Goal: Entertainment & Leisure: Consume media (video, audio)

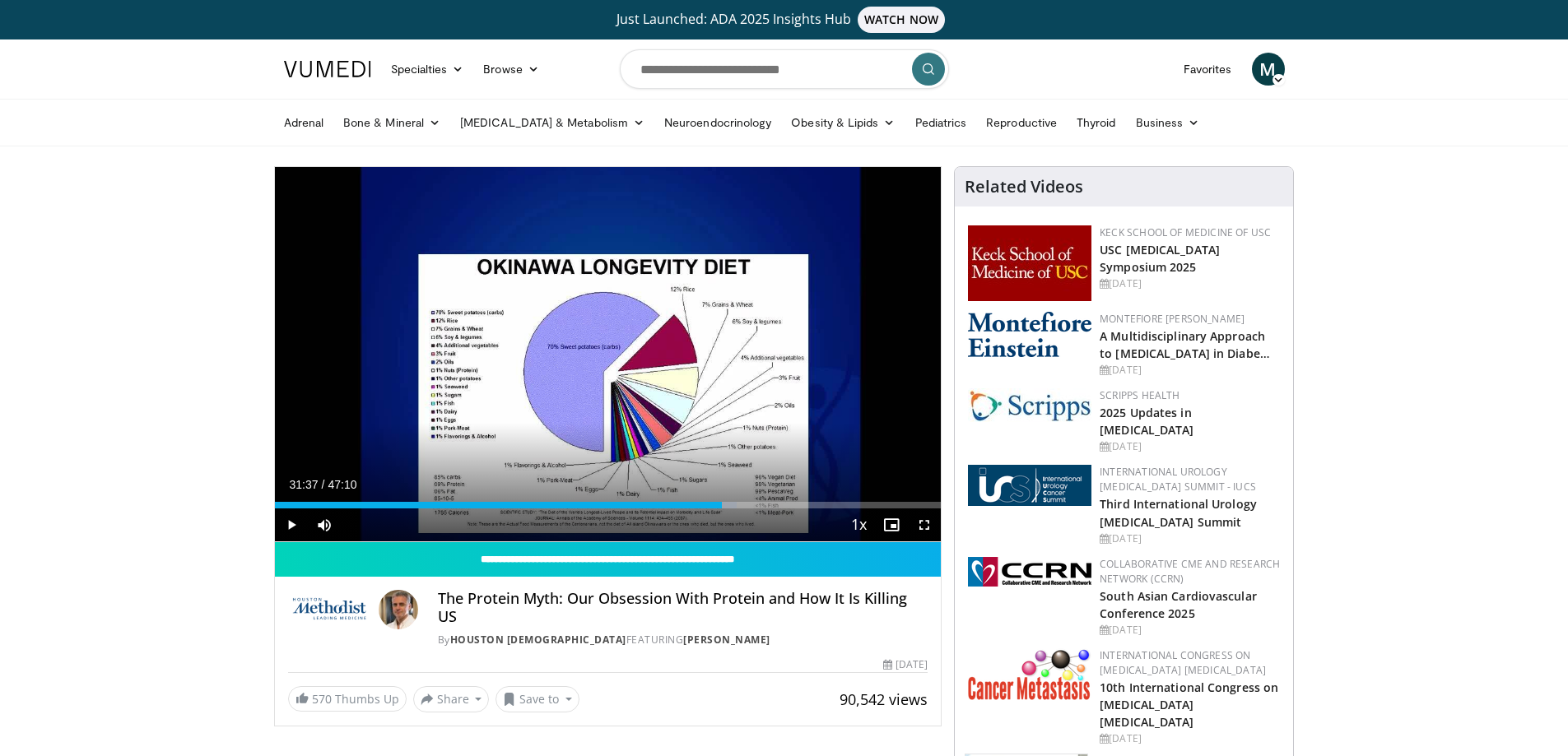
click at [288, 523] on span "Video Player" at bounding box center [291, 525] width 33 height 33
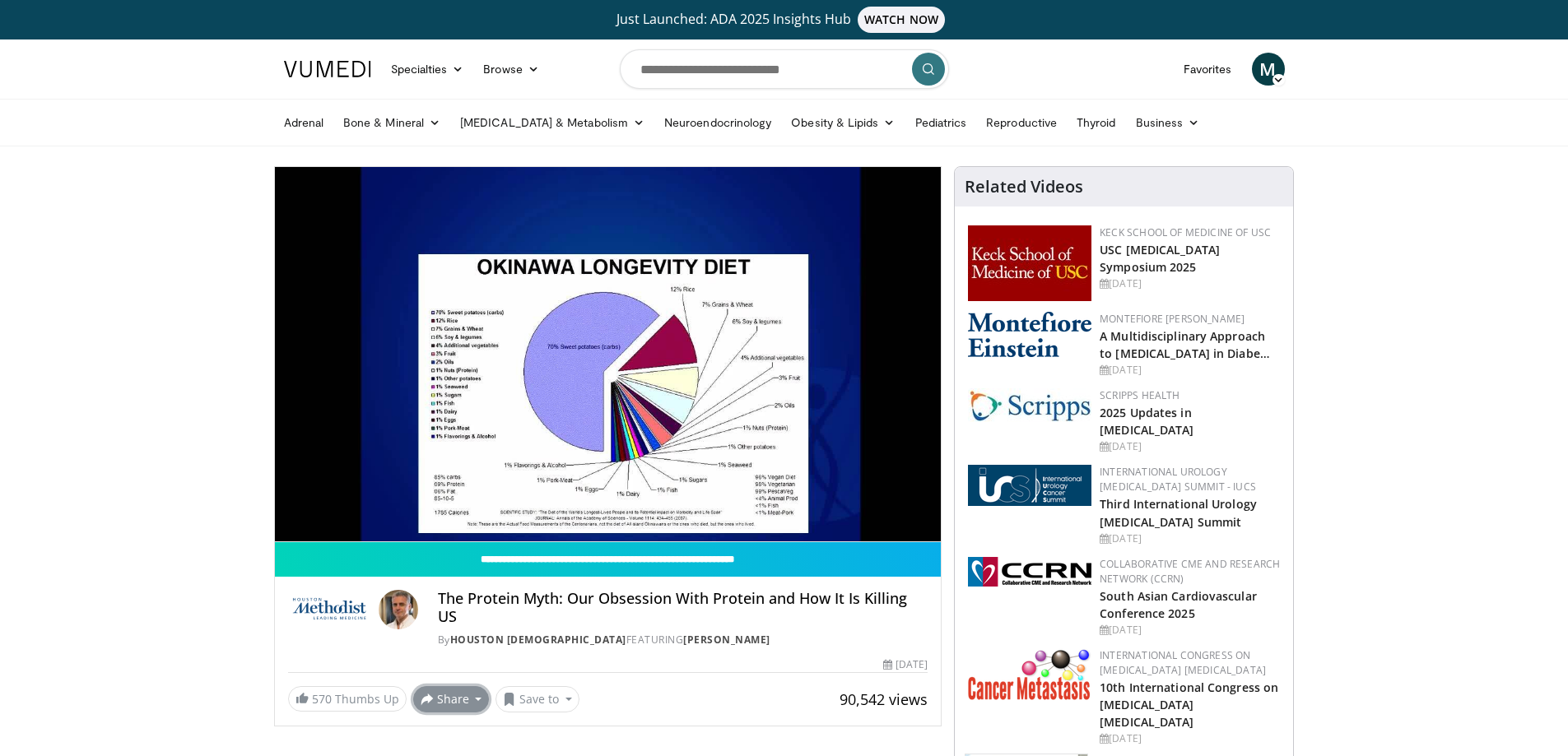
click at [449, 687] on button "Share" at bounding box center [451, 700] width 76 height 27
click at [558, 687] on button "Save to" at bounding box center [537, 700] width 84 height 27
click at [546, 656] on em "New Playlist" at bounding box center [550, 665] width 68 height 18
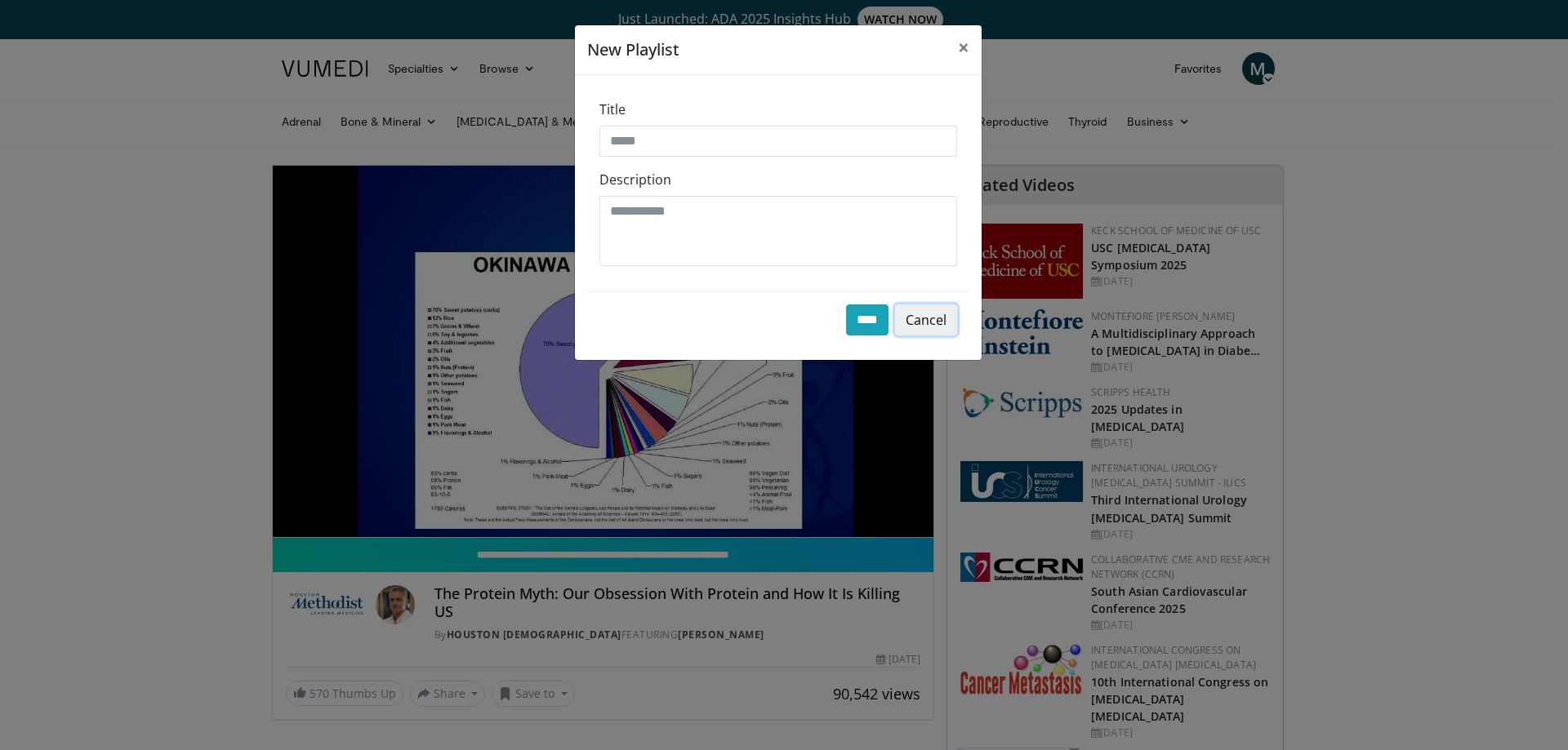
click at [942, 329] on button "Cancel" at bounding box center [926, 321] width 62 height 31
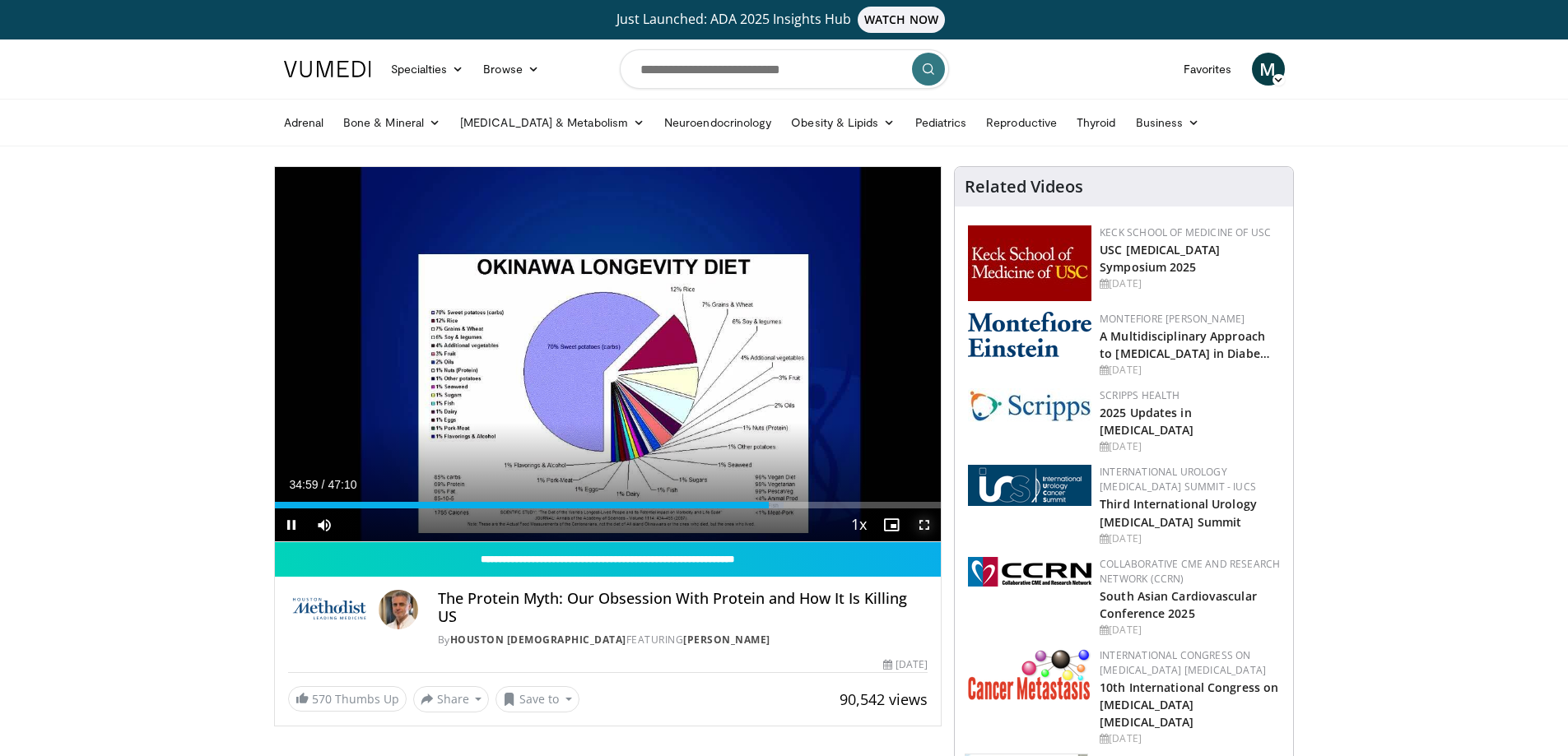
click at [926, 521] on span "Video Player" at bounding box center [924, 525] width 33 height 33
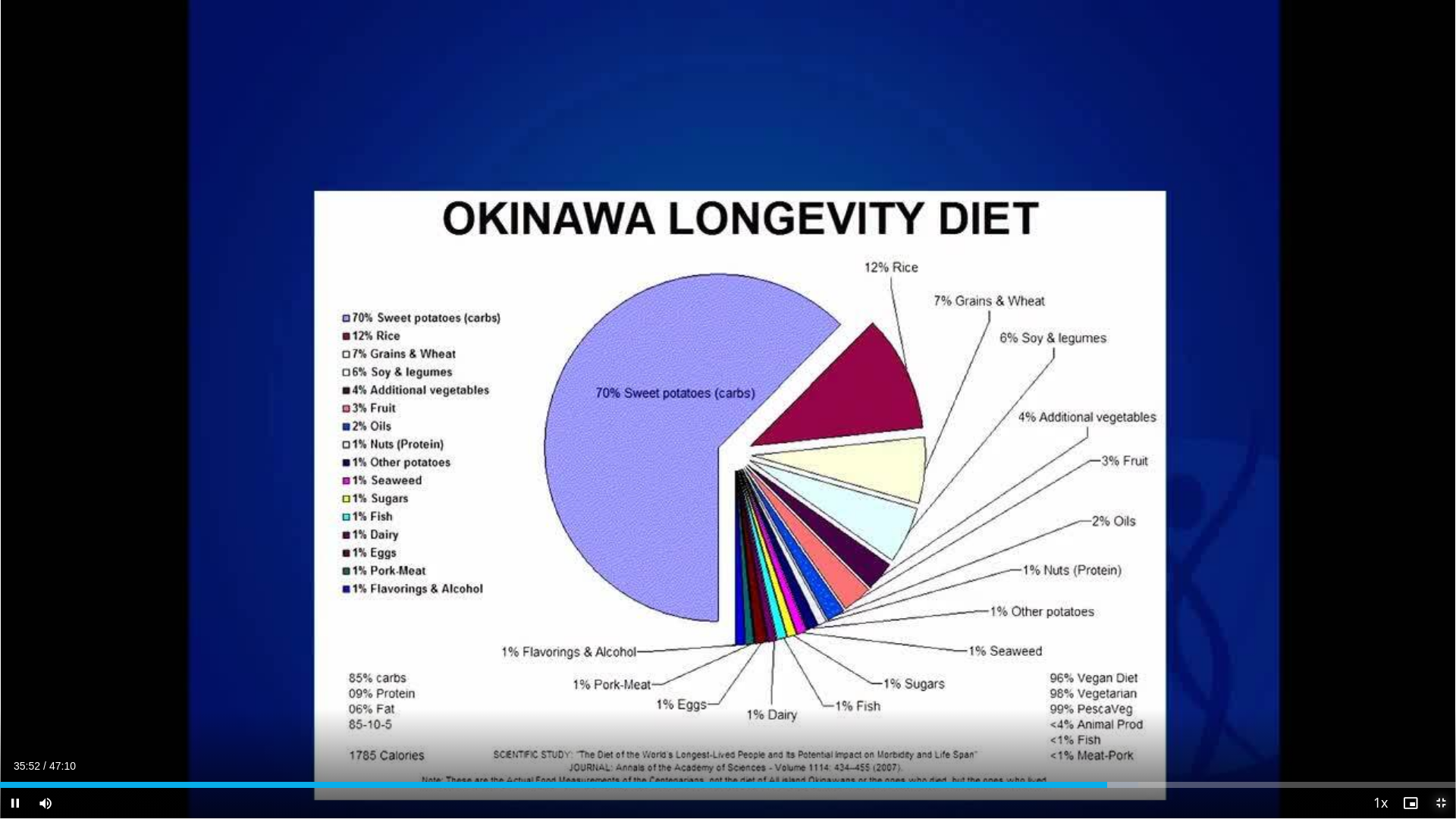
click at [1444, 696] on span "Video Player" at bounding box center [1441, 803] width 30 height 30
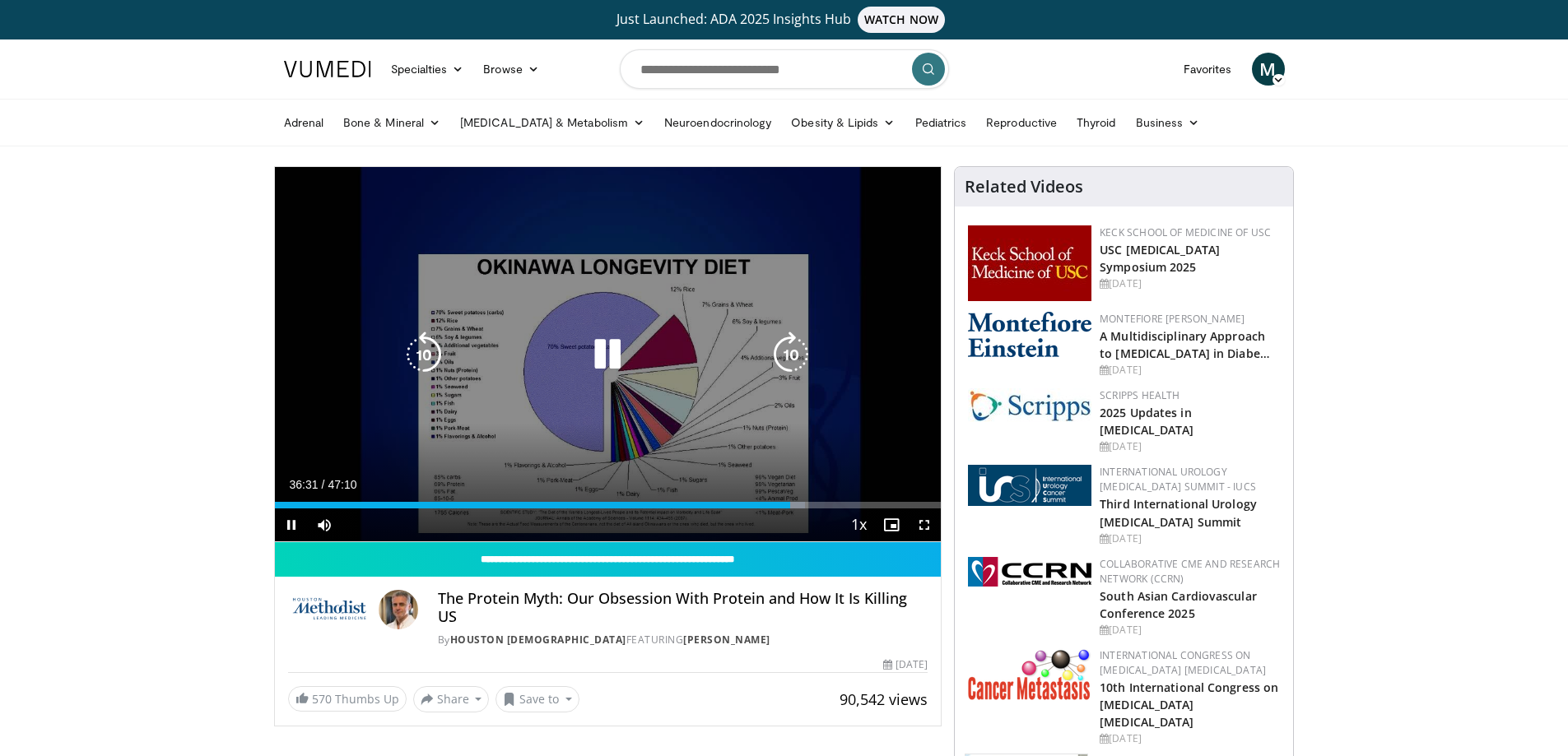
click at [608, 361] on icon "Video Player" at bounding box center [607, 355] width 46 height 46
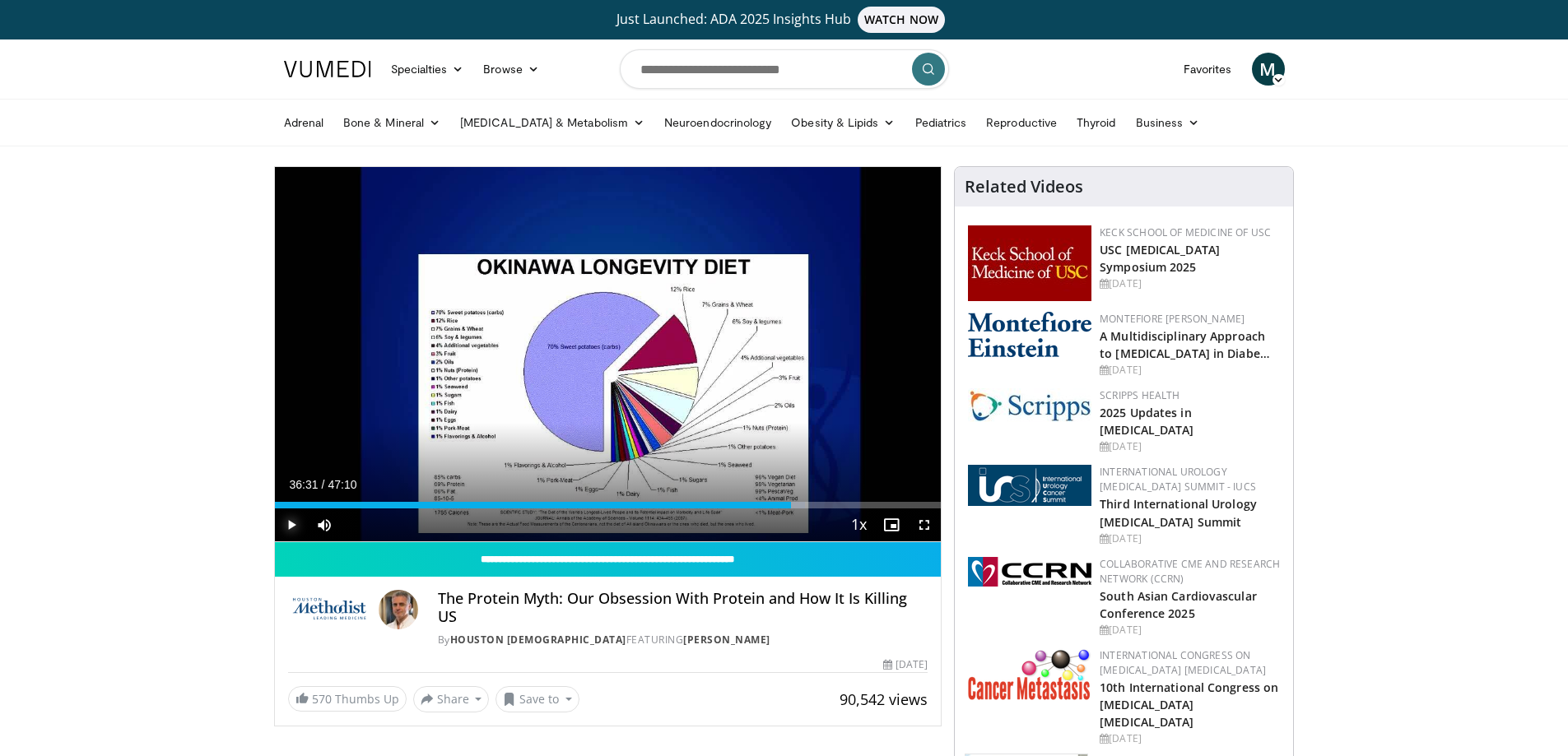
click at [291, 521] on span "Video Player" at bounding box center [291, 525] width 33 height 33
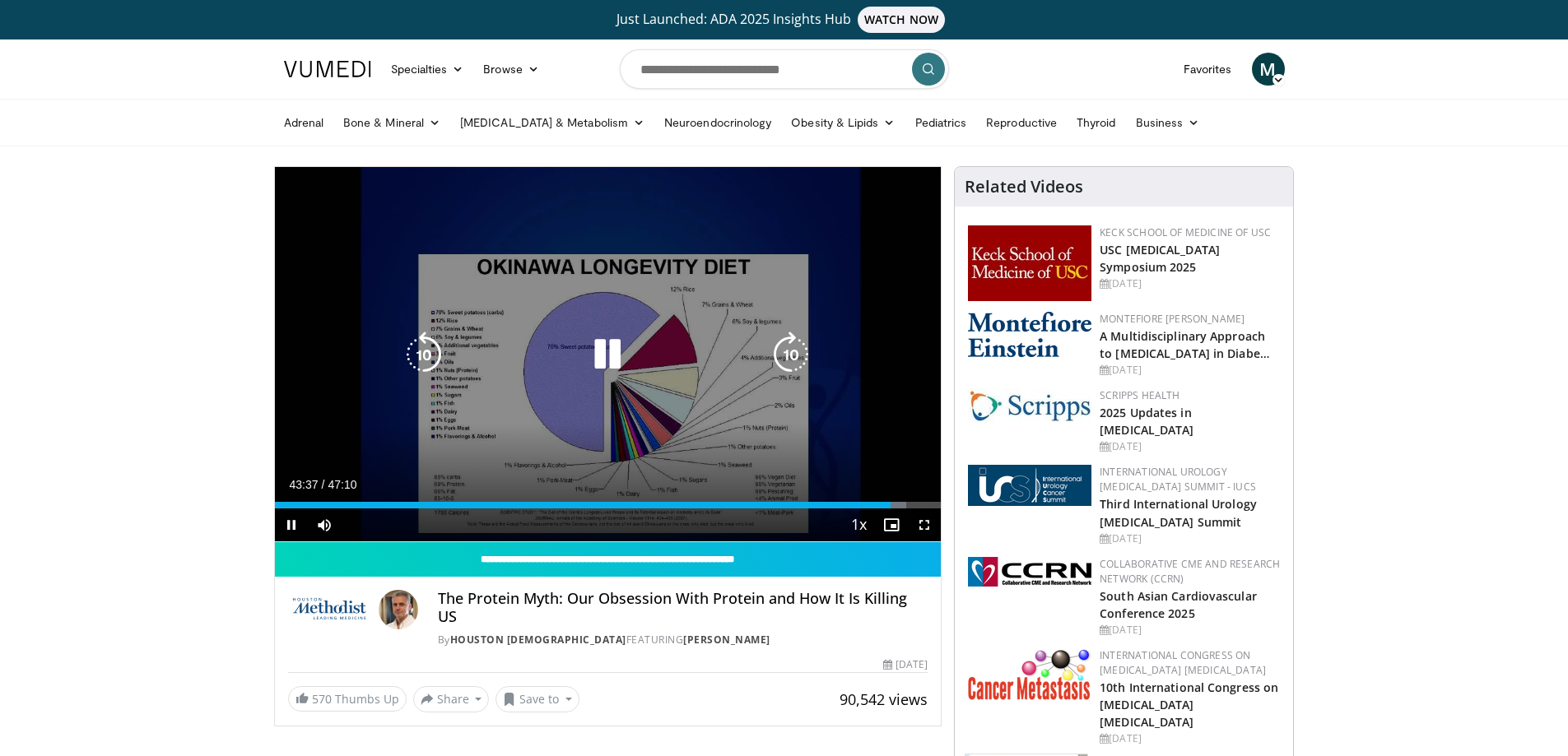
click at [604, 352] on icon "Video Player" at bounding box center [607, 355] width 46 height 46
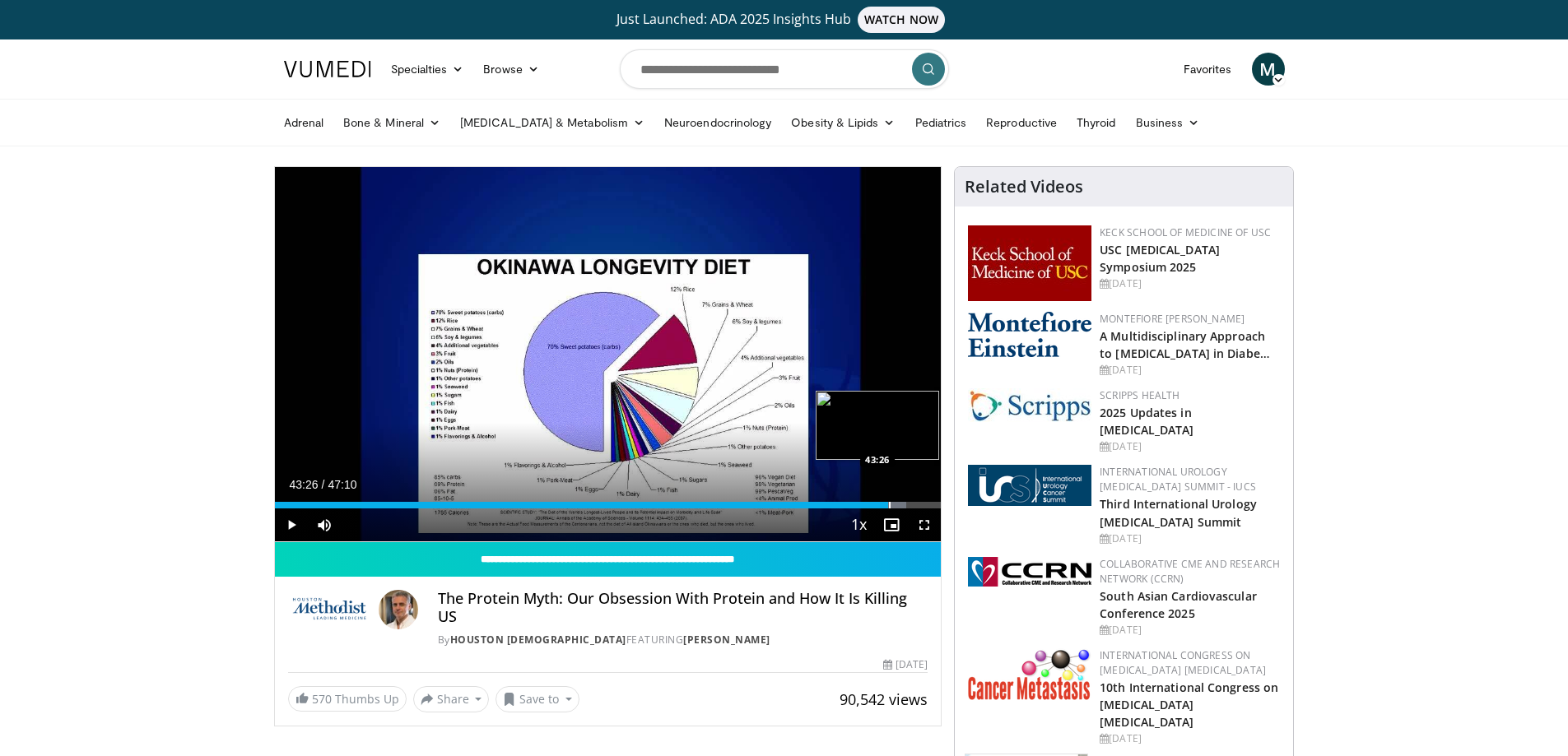
click at [889, 505] on div "Progress Bar" at bounding box center [890, 505] width 2 height 7
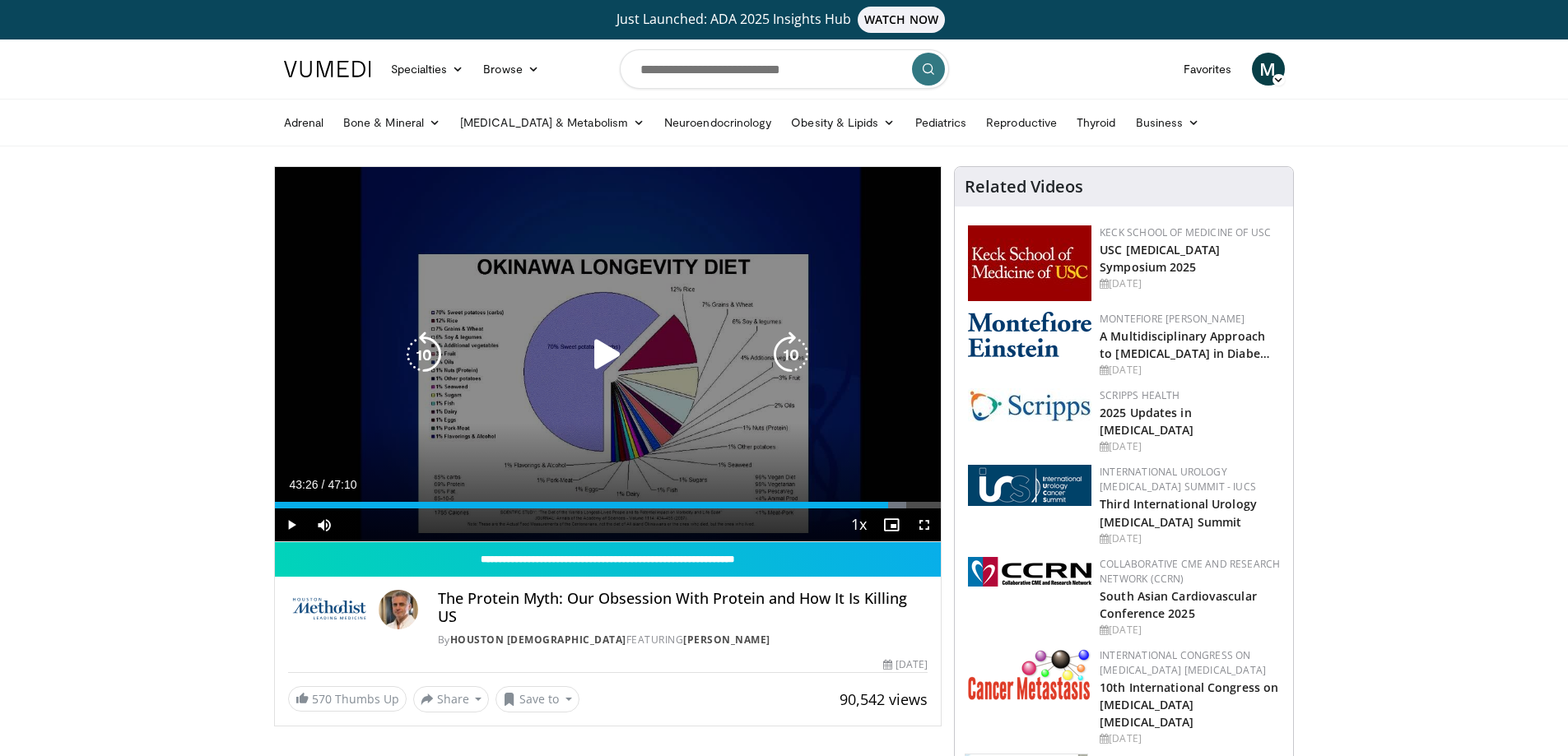
click at [608, 361] on icon "Video Player" at bounding box center [607, 355] width 46 height 46
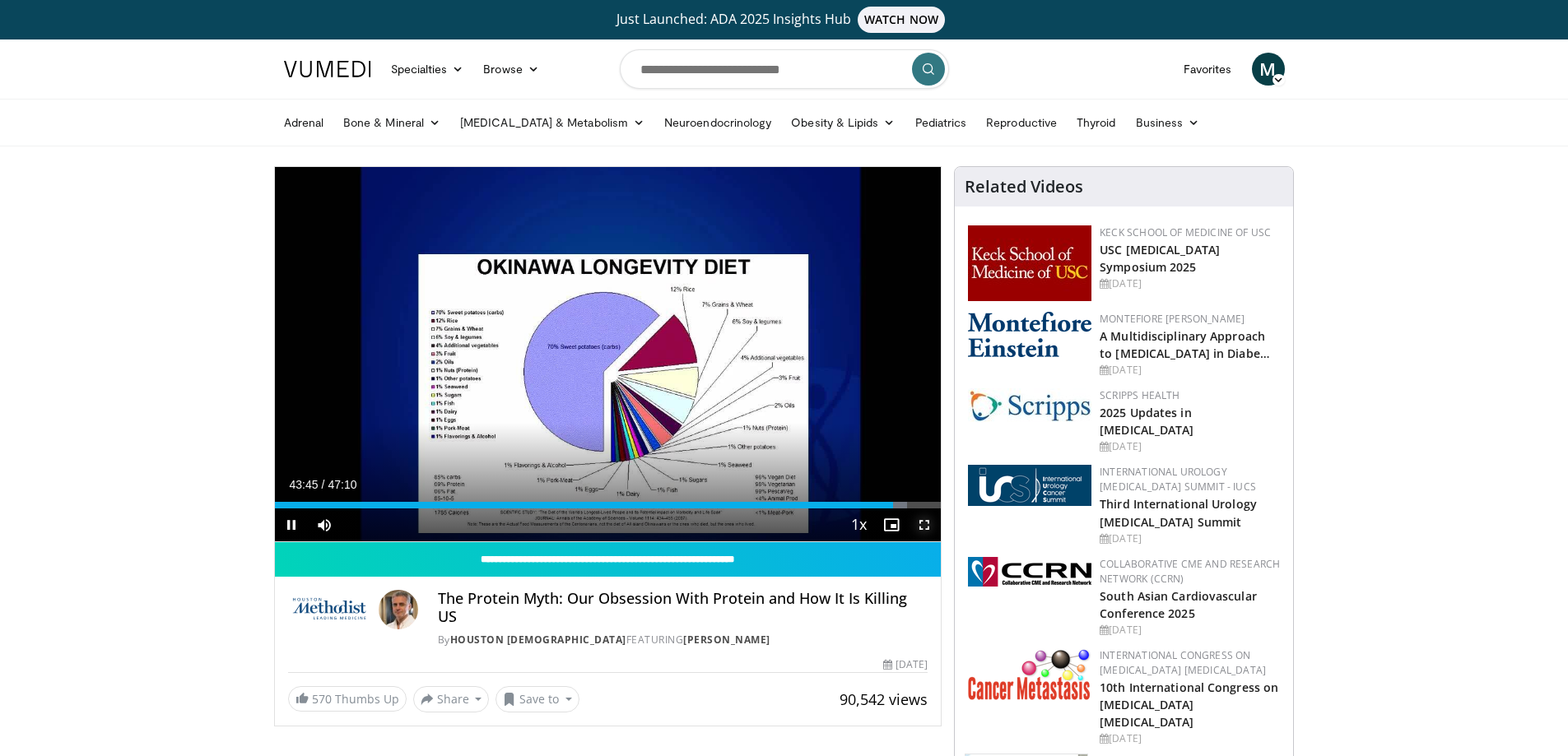
click at [924, 529] on span "Video Player" at bounding box center [924, 525] width 33 height 33
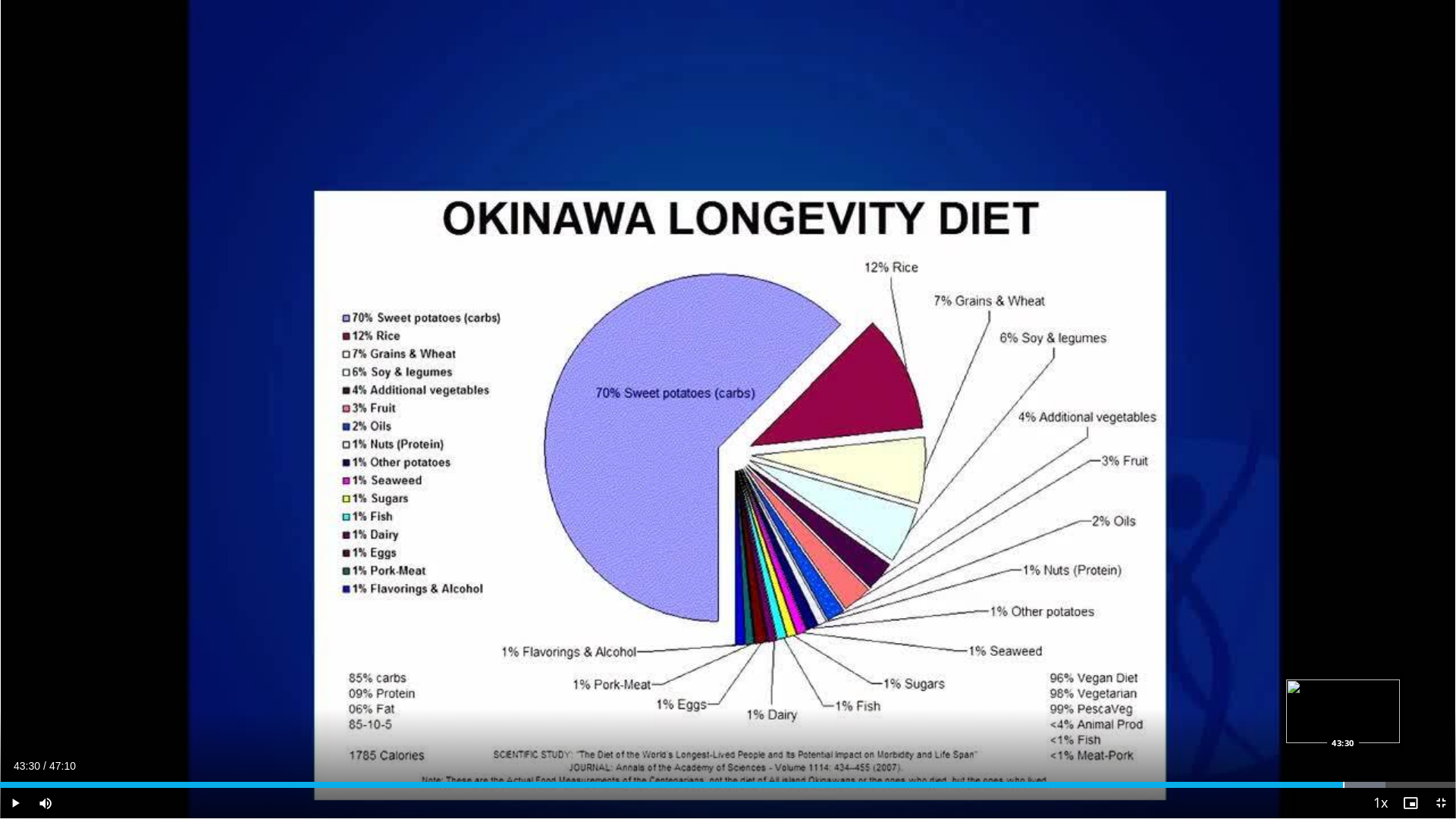
drag, startPoint x: 1352, startPoint y: 783, endPoint x: 1343, endPoint y: 783, distance: 9.0
click at [1343, 696] on div "Loaded : 95.15% 43:31 43:30" at bounding box center [728, 785] width 1456 height 6
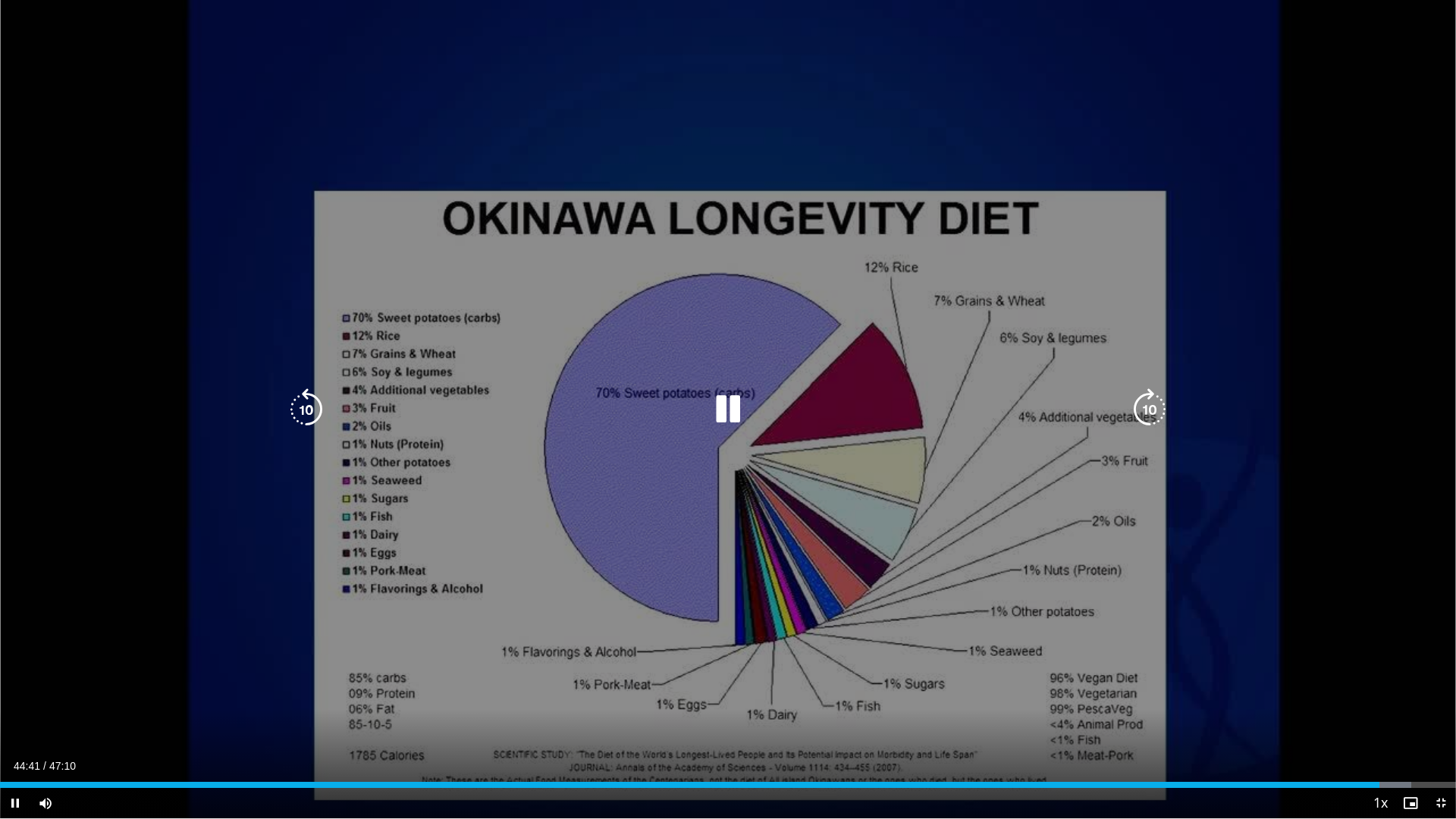
drag, startPoint x: 1314, startPoint y: 775, endPoint x: 1333, endPoint y: 786, distance: 22.0
click at [1326, 696] on div "Current Time 44:41 / Duration 47:10 Pause Skip Backward Skip Forward Mute 100% …" at bounding box center [728, 803] width 1456 height 30
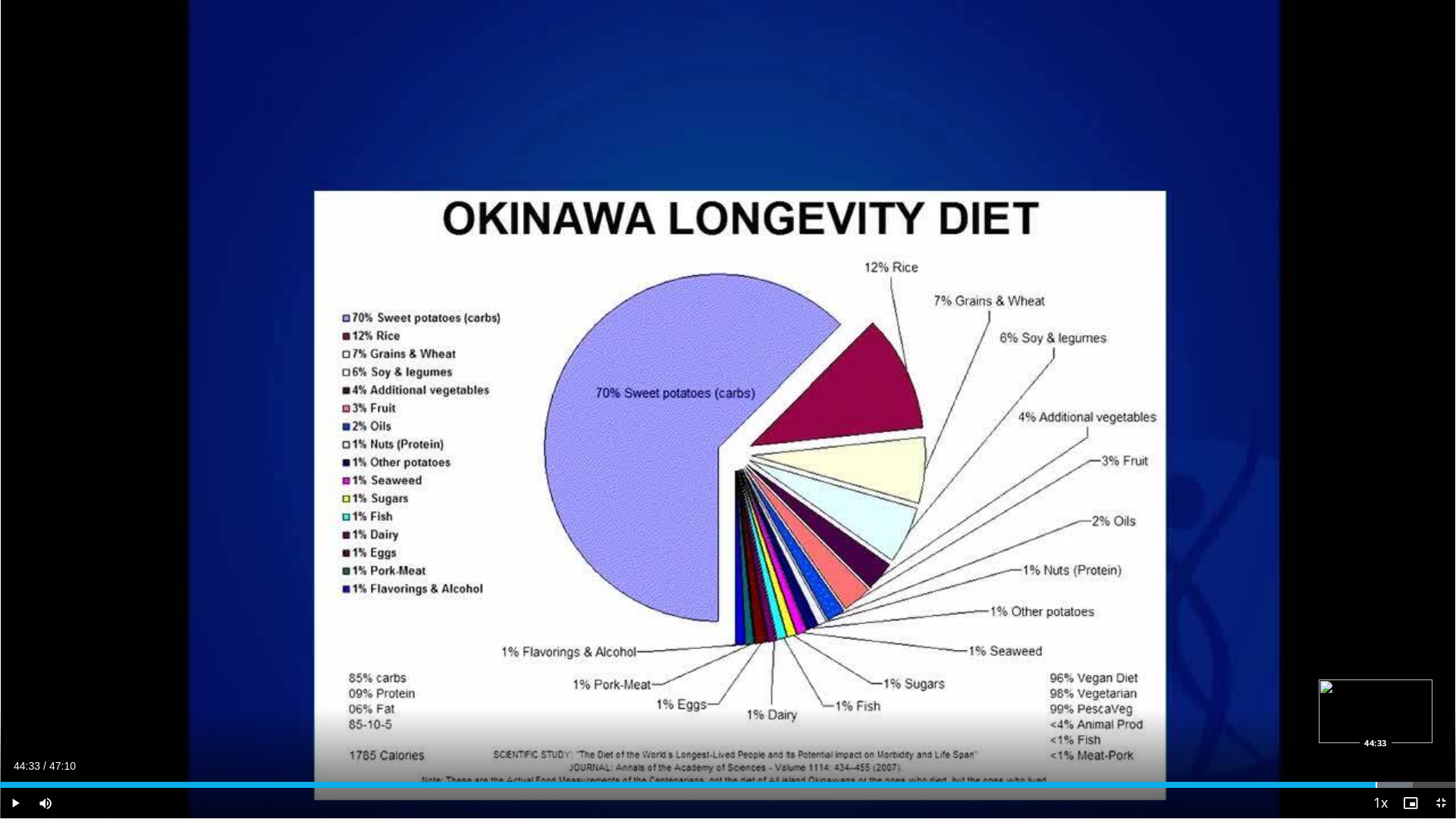
click at [1376, 696] on div "Progress Bar" at bounding box center [1377, 785] width 2 height 6
click at [1371, 696] on video-js "**********" at bounding box center [728, 409] width 1456 height 819
drag, startPoint x: 1381, startPoint y: 783, endPoint x: 1372, endPoint y: 782, distance: 9.1
click at [1372, 696] on div "Loaded : 96.56% 44:26 44:27" at bounding box center [728, 781] width 1456 height 15
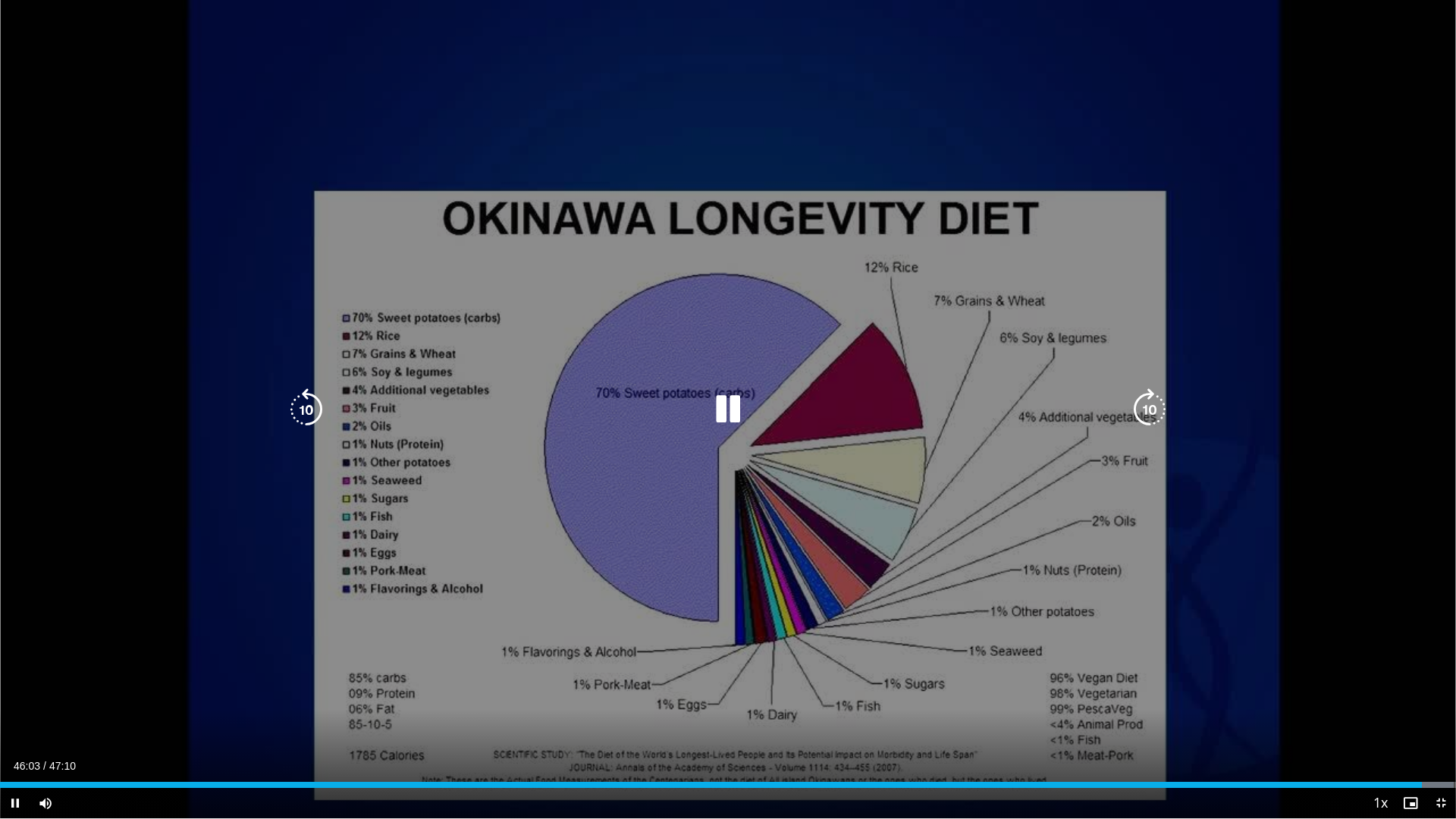
click at [724, 415] on icon "Video Player" at bounding box center [728, 409] width 43 height 43
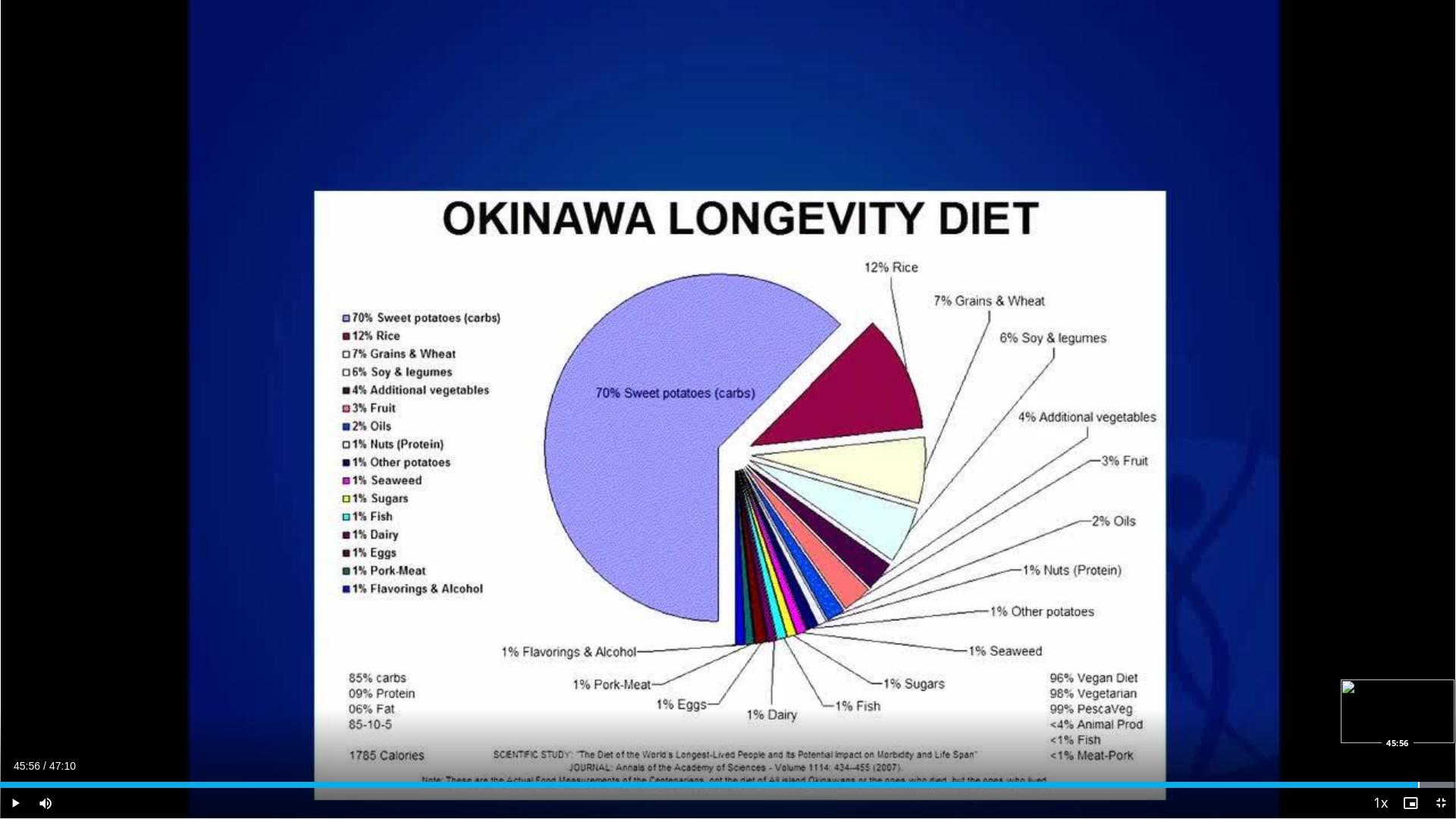
click at [1418, 696] on div "Progress Bar" at bounding box center [1419, 785] width 2 height 6
click at [1413, 696] on div "45:50" at bounding box center [708, 785] width 1415 height 6
click at [1417, 696] on div "Loaded : 99.84% 45:56 45:54" at bounding box center [728, 785] width 1456 height 6
click at [1417, 696] on div "Progress Bar" at bounding box center [1418, 785] width 2 height 6
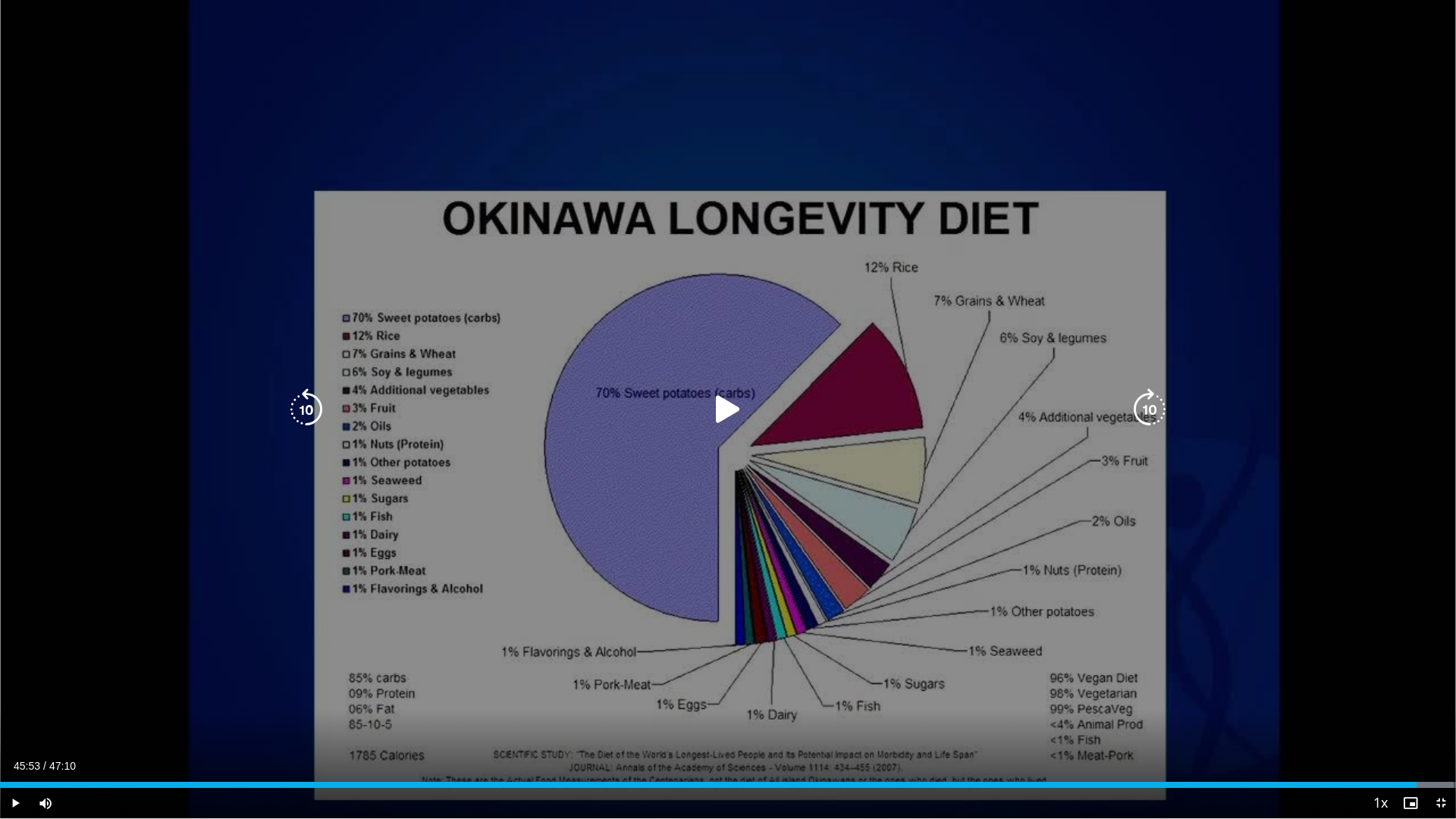
click at [728, 414] on icon "Video Player" at bounding box center [728, 409] width 43 height 43
